Goal: Task Accomplishment & Management: Complete application form

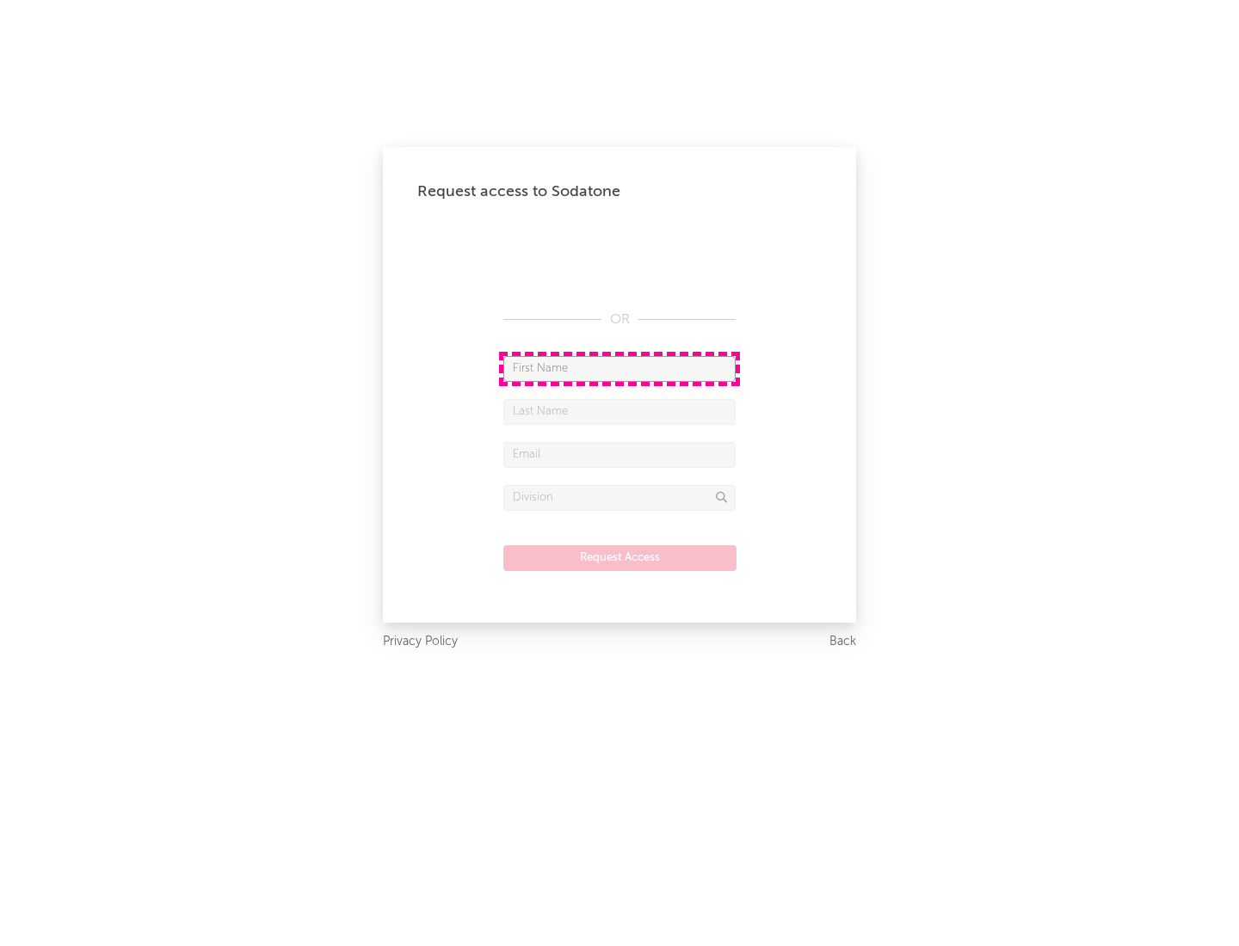
click at [619, 368] on input "text" at bounding box center [619, 369] width 232 height 26
type input "[PERSON_NAME]"
click at [619, 411] on input "text" at bounding box center [619, 412] width 232 height 26
type input "[PERSON_NAME]"
click at [619, 454] on input "text" at bounding box center [619, 455] width 232 height 26
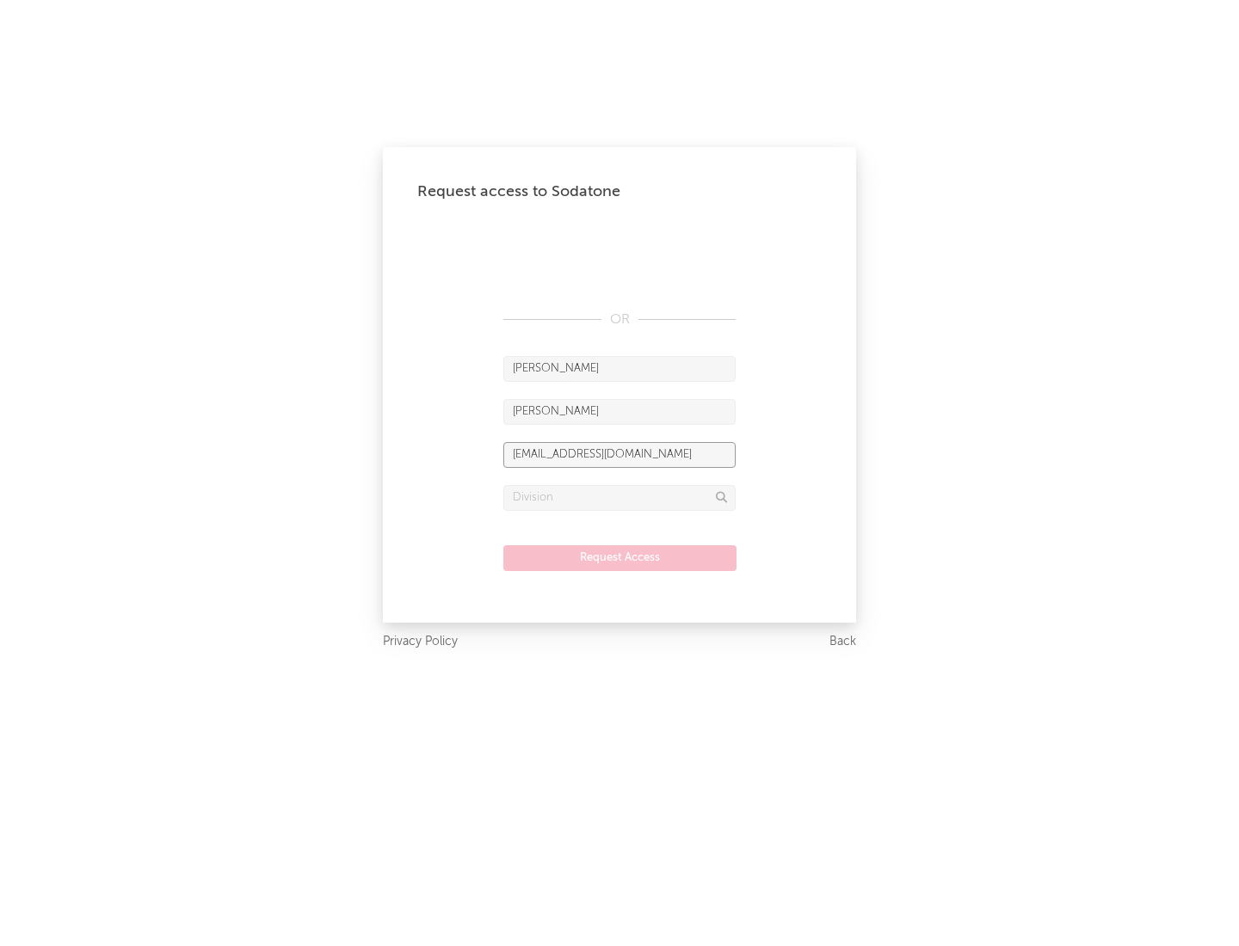
type input "[EMAIL_ADDRESS][DOMAIN_NAME]"
click at [619, 497] on input "text" at bounding box center [619, 498] width 232 height 26
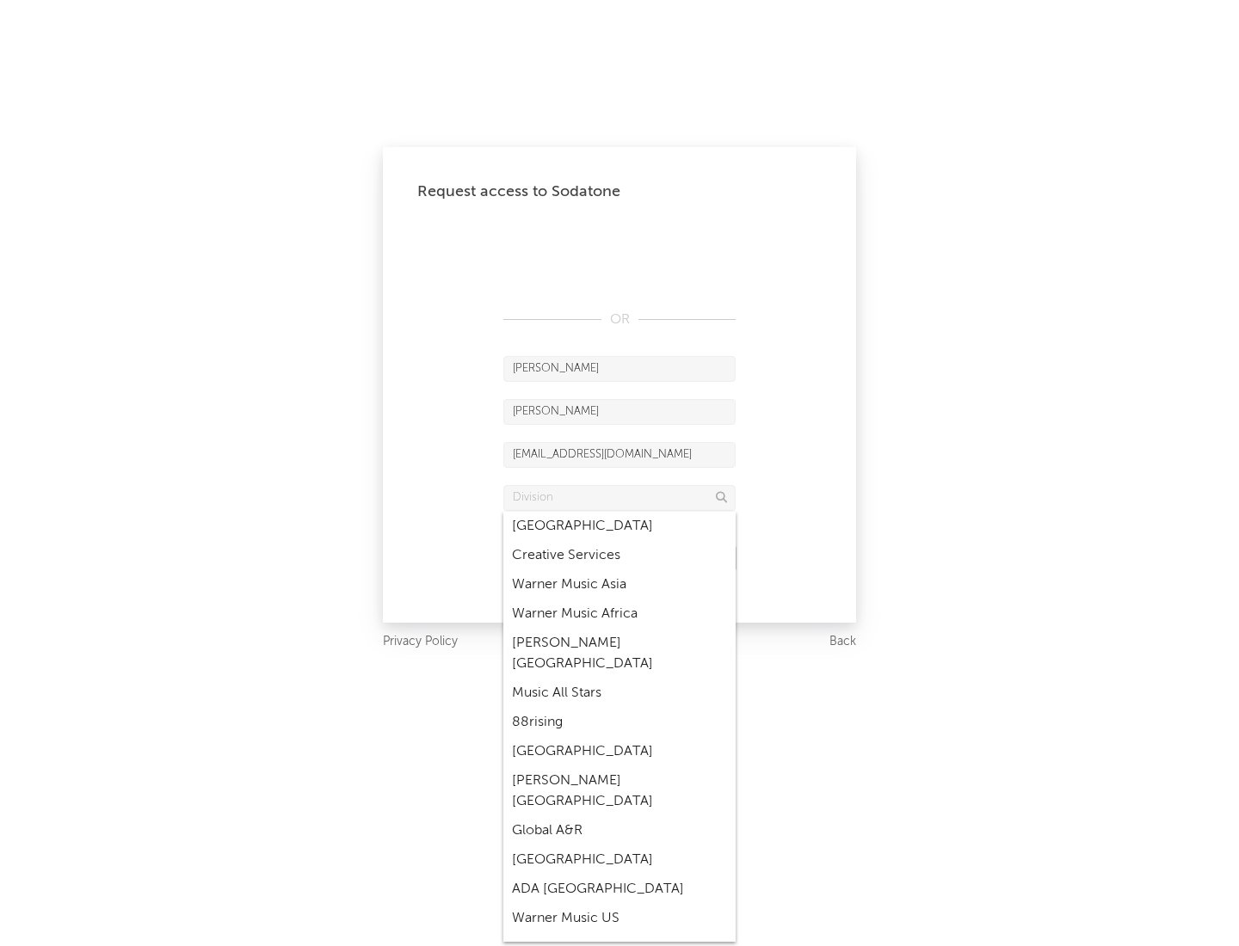
click at [619, 679] on div "Music All Stars" at bounding box center [619, 693] width 232 height 29
type input "Music All Stars"
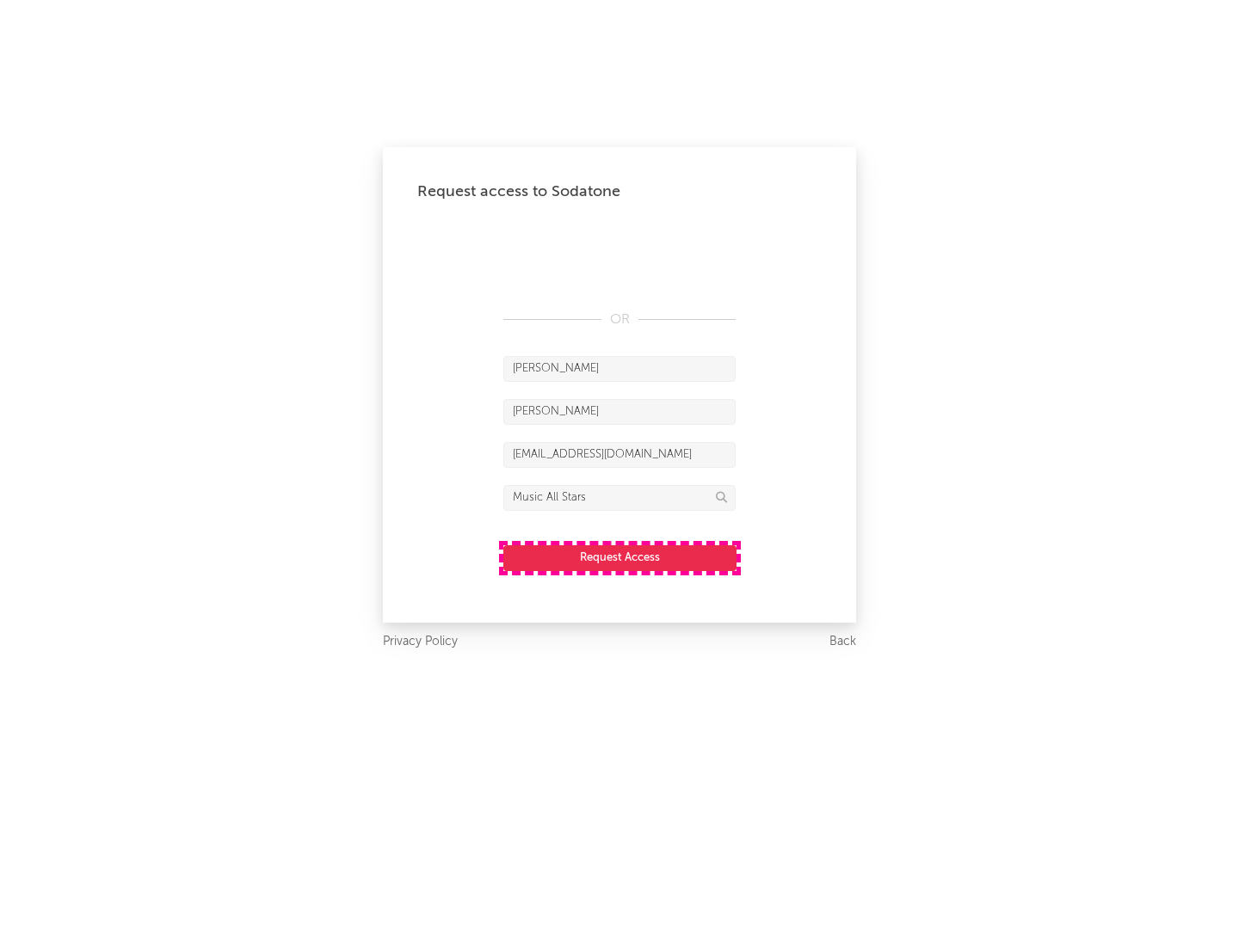
click at [619, 557] on button "Request Access" at bounding box center [619, 558] width 233 height 26
